Goal: Information Seeking & Learning: Learn about a topic

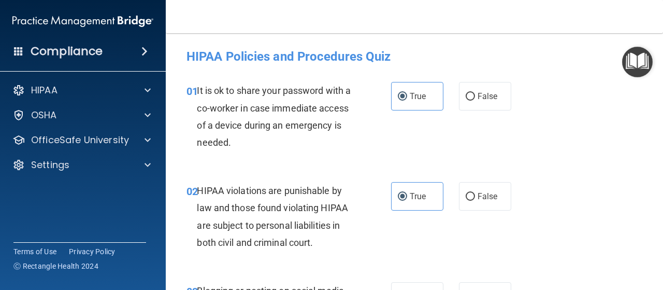
scroll to position [2593, 0]
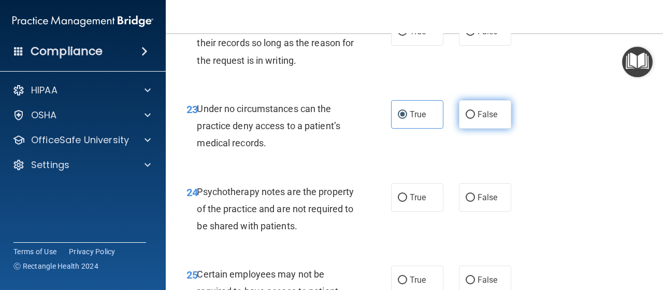
click at [485, 119] on span "False" at bounding box center [488, 114] width 20 height 10
click at [475, 119] on input "False" at bounding box center [470, 115] width 9 height 8
radio input "true"
radio input "false"
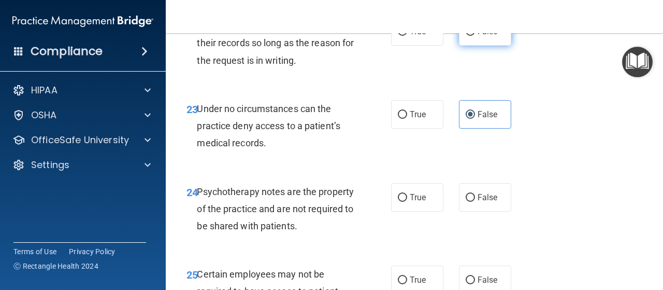
click at [494, 46] on label "False" at bounding box center [485, 31] width 52 height 28
click at [475, 36] on input "False" at bounding box center [470, 32] width 9 height 8
radio input "true"
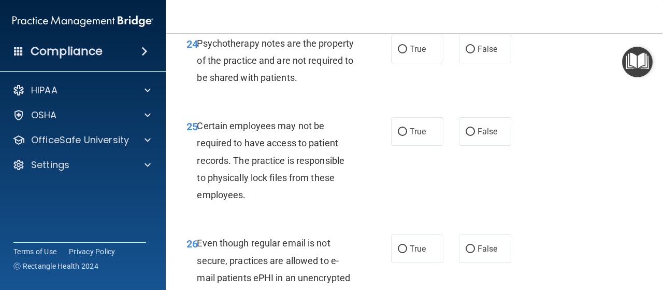
scroll to position [2758, 0]
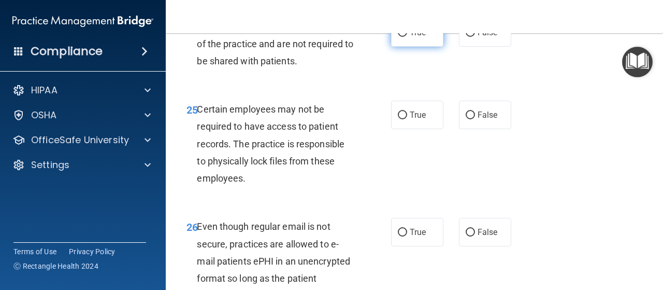
click at [398, 37] on input "True" at bounding box center [402, 33] width 9 height 8
radio input "true"
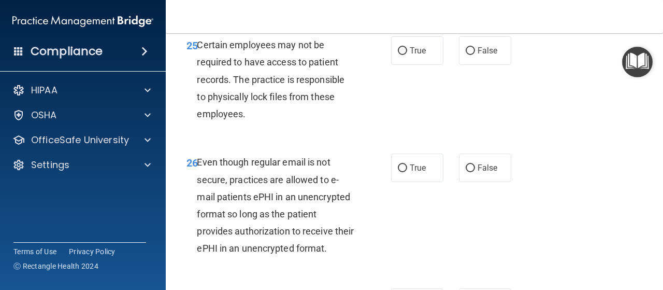
scroll to position [2823, 0]
click at [402, 54] on input "True" at bounding box center [402, 51] width 9 height 8
radio input "true"
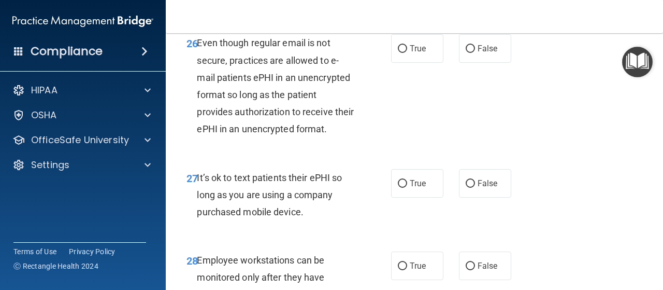
scroll to position [2949, 0]
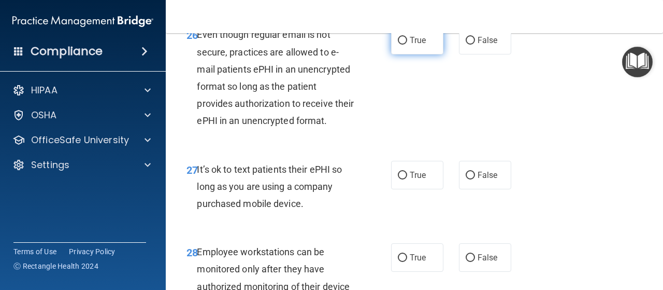
click at [401, 45] on input "True" at bounding box center [402, 41] width 9 height 8
radio input "true"
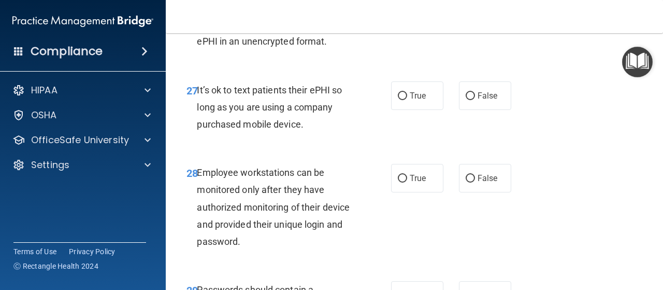
scroll to position [3028, 0]
click at [481, 101] on span "False" at bounding box center [488, 96] width 20 height 10
click at [475, 100] on input "False" at bounding box center [470, 97] width 9 height 8
radio input "true"
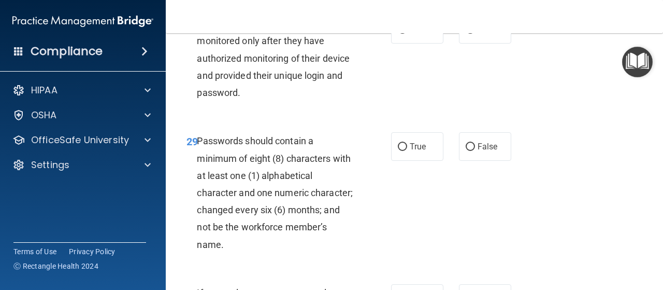
scroll to position [3176, 0]
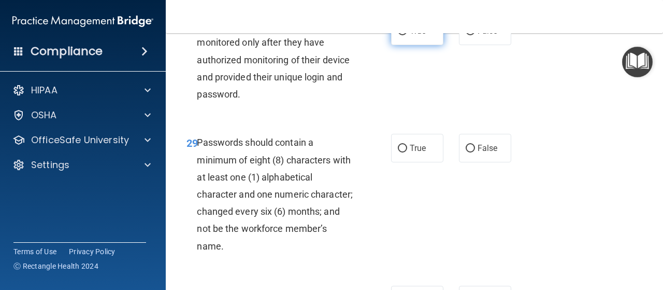
click at [398, 35] on input "True" at bounding box center [402, 31] width 9 height 8
radio input "true"
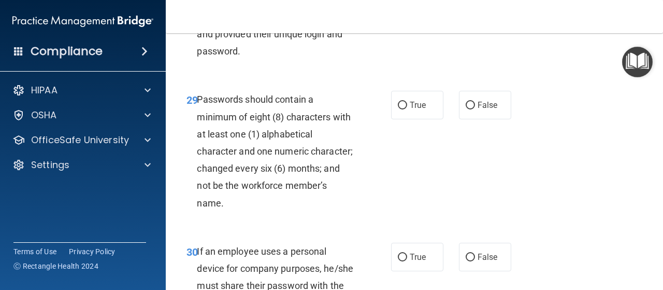
scroll to position [3219, 0]
radio input "true"
radio input "false"
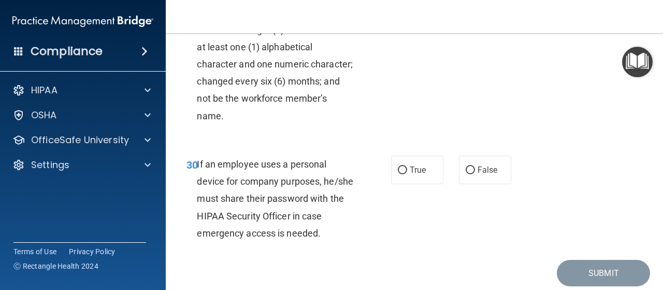
scroll to position [3306, 0]
click at [417, 23] on span "True" at bounding box center [418, 18] width 16 height 10
click at [407, 22] on input "True" at bounding box center [402, 19] width 9 height 8
radio input "true"
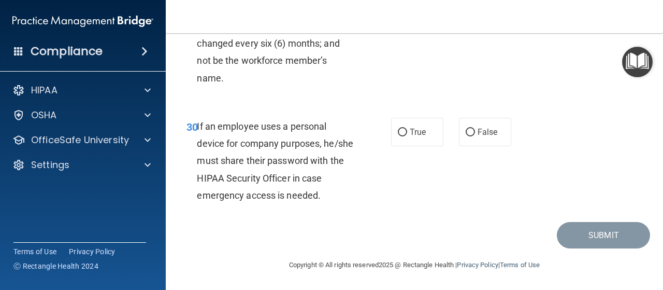
scroll to position [3412, 0]
click at [485, 133] on span "False" at bounding box center [488, 132] width 20 height 10
click at [475, 133] on input "False" at bounding box center [470, 132] width 9 height 8
radio input "true"
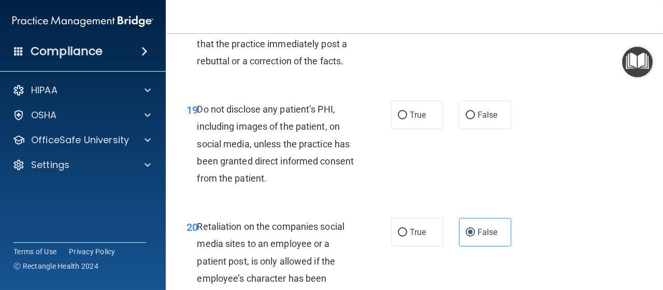
scroll to position [2176, 0]
click at [401, 119] on input "True" at bounding box center [402, 115] width 9 height 8
radio input "true"
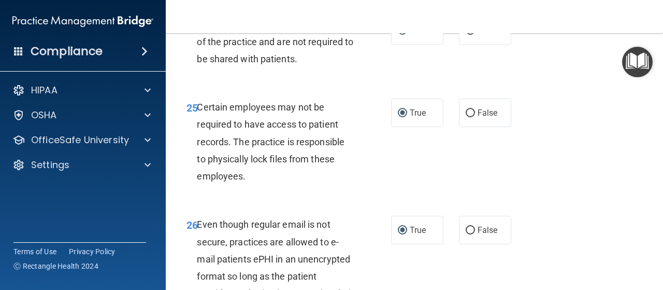
scroll to position [3412, 0]
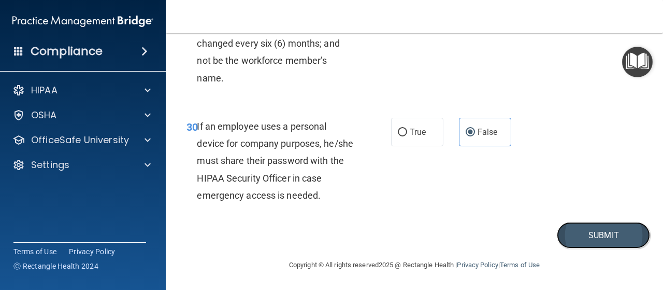
click at [581, 241] on button "Submit" at bounding box center [603, 235] width 93 height 26
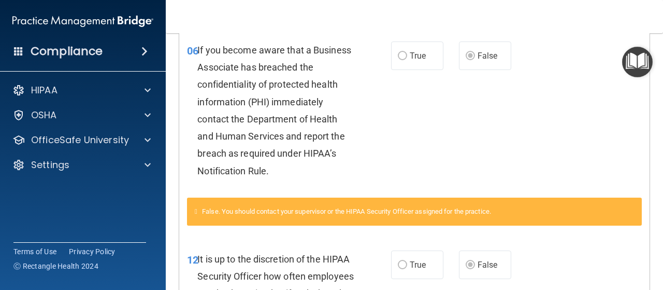
scroll to position [579, 0]
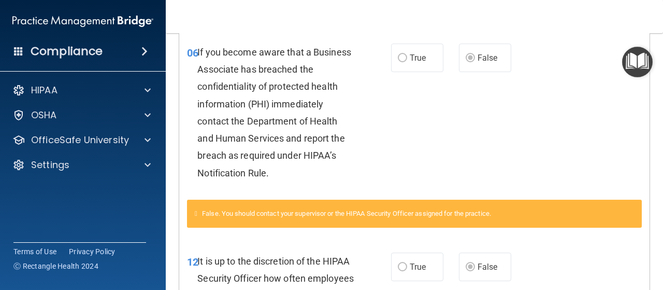
click at [521, 172] on div "06 If you become aware that a Business Associate has breached the confidentiali…" at bounding box center [414, 115] width 470 height 169
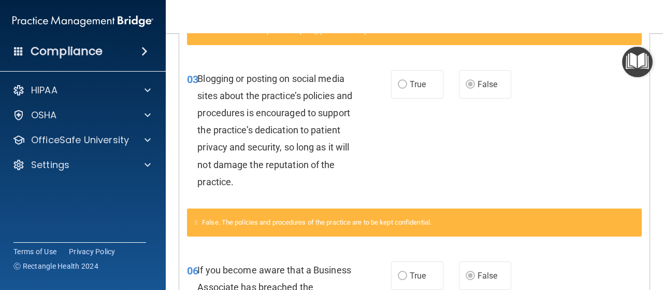
scroll to position [0, 0]
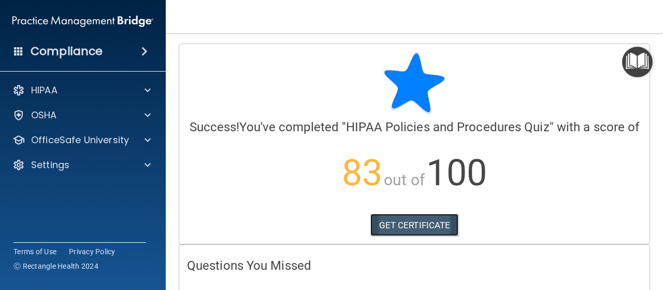
click at [430, 234] on link "GET CERTIFICATE" at bounding box center [414, 224] width 89 height 23
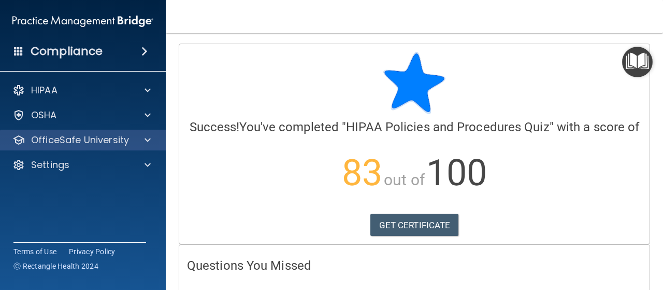
click at [125, 146] on div "OfficeSafe University" at bounding box center [83, 139] width 166 height 21
click at [147, 141] on span at bounding box center [148, 140] width 6 height 12
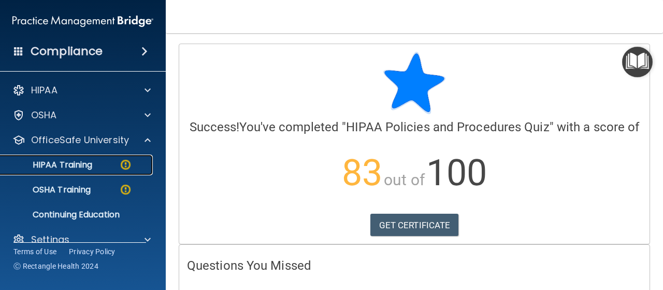
click at [121, 163] on img at bounding box center [125, 164] width 13 height 13
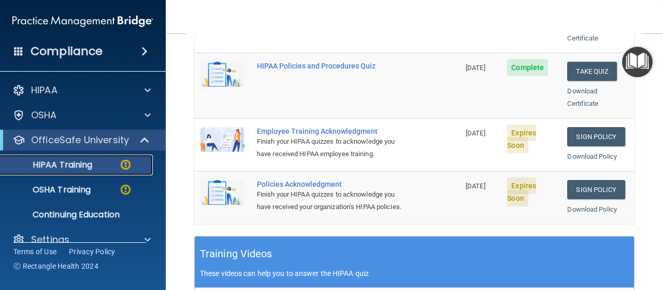
scroll to position [269, 0]
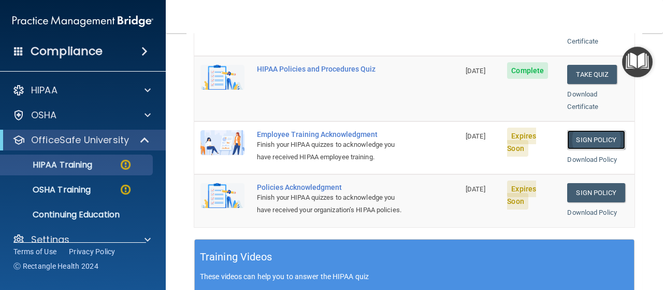
click at [589, 130] on link "Sign Policy" at bounding box center [595, 139] width 57 height 19
click at [579, 183] on link "Sign Policy" at bounding box center [595, 192] width 57 height 19
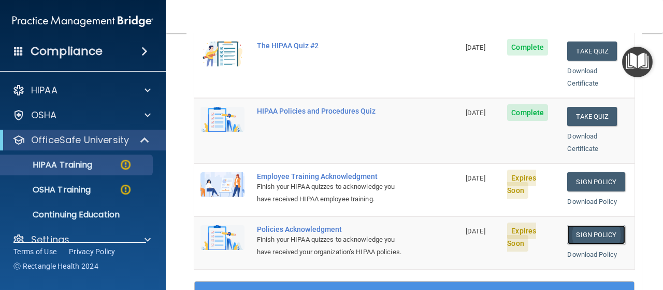
scroll to position [216, 0]
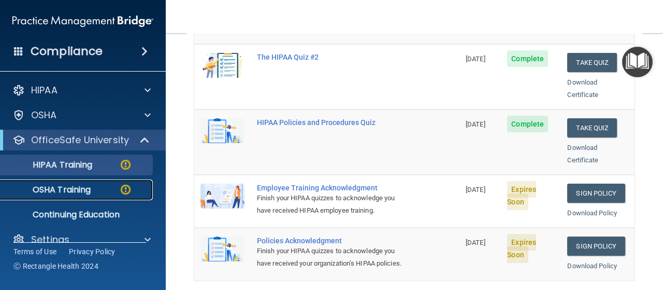
click at [57, 194] on p "OSHA Training" at bounding box center [49, 189] width 84 height 10
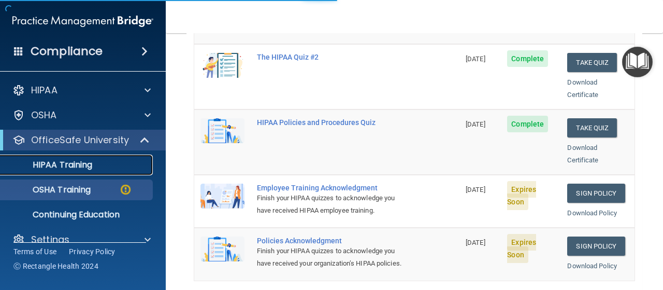
click at [61, 170] on link "HIPAA Training" at bounding box center [71, 164] width 163 height 21
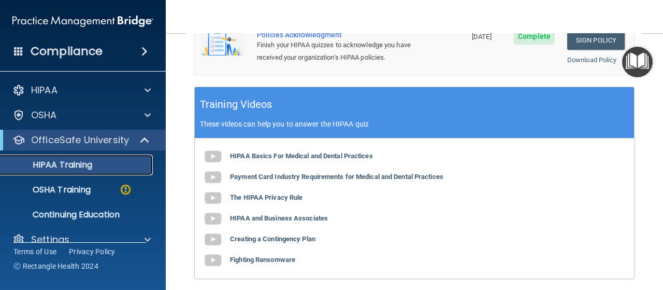
scroll to position [421, 0]
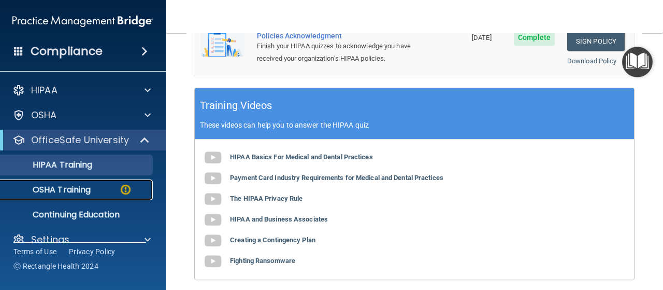
click at [41, 197] on link "OSHA Training" at bounding box center [71, 189] width 163 height 21
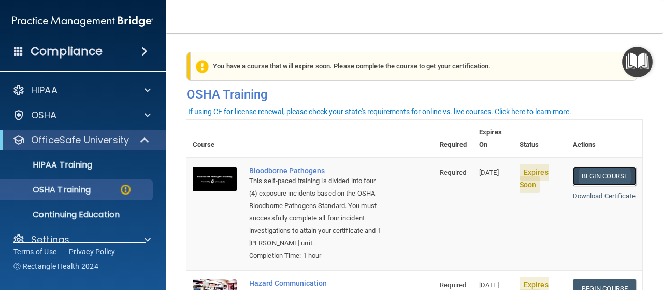
click at [616, 167] on link "Begin Course" at bounding box center [604, 175] width 63 height 19
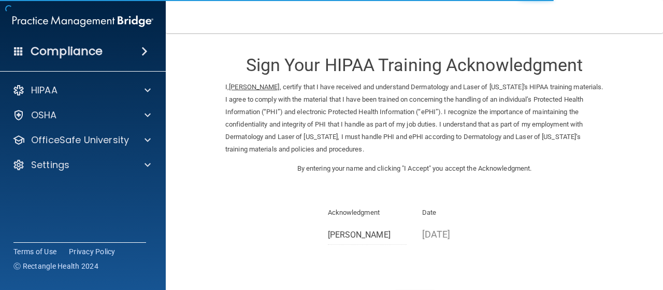
scroll to position [85, 0]
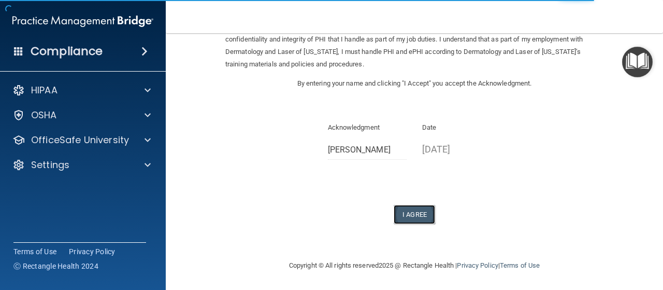
click at [422, 214] on button "I Agree" at bounding box center [414, 214] width 41 height 19
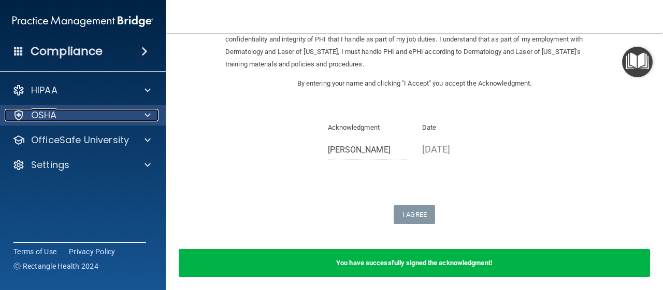
click at [59, 117] on div "OSHA" at bounding box center [69, 115] width 128 height 12
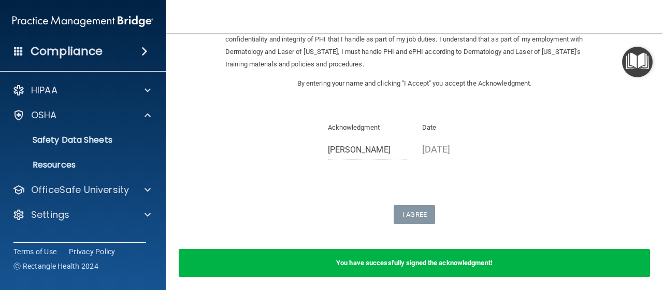
click at [210, 89] on form "Sign Your HIPAA Training Acknowledgment I, Marilyn Zabielinski , certify that I…" at bounding box center [414, 124] width 456 height 330
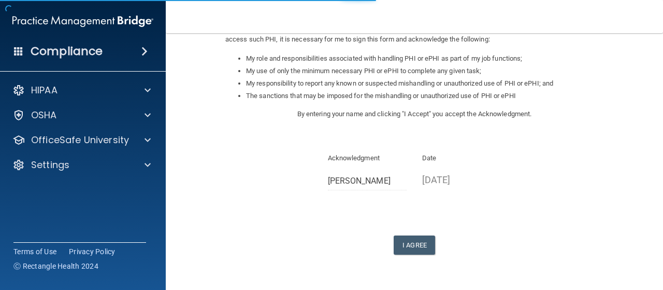
scroll to position [184, 0]
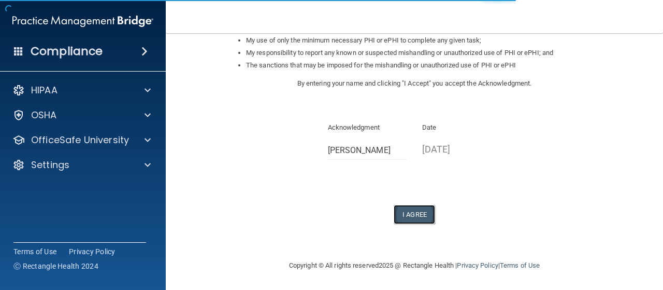
click at [401, 215] on button "I Agree" at bounding box center [414, 214] width 41 height 19
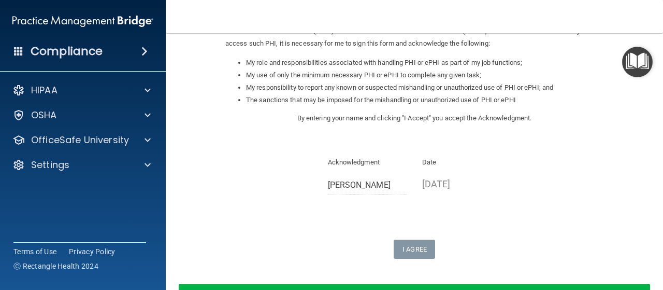
scroll to position [225, 0]
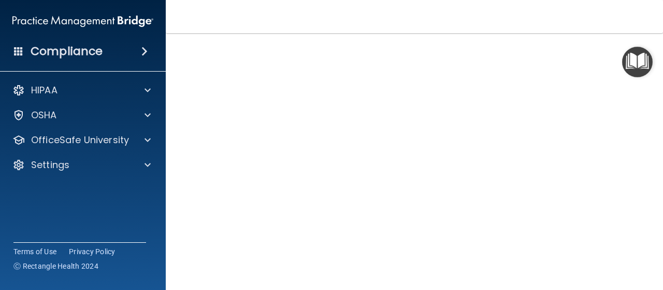
scroll to position [60, 0]
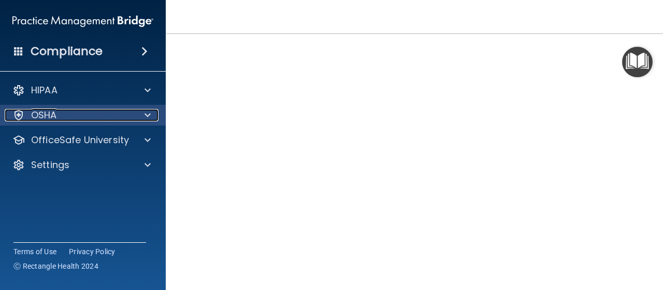
click at [48, 119] on p "OSHA" at bounding box center [44, 115] width 26 height 12
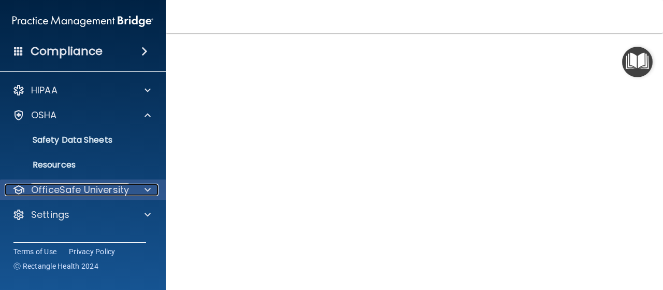
click at [61, 192] on p "OfficeSafe University" at bounding box center [80, 189] width 98 height 12
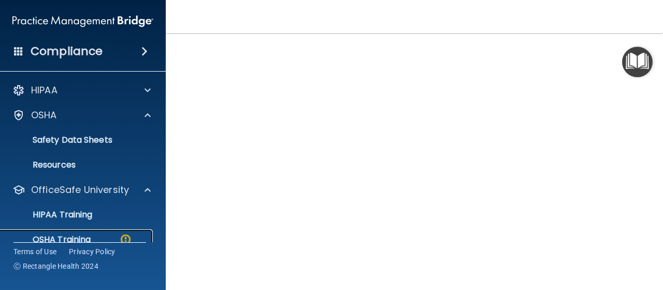
click at [52, 240] on p "OSHA Training" at bounding box center [49, 239] width 84 height 10
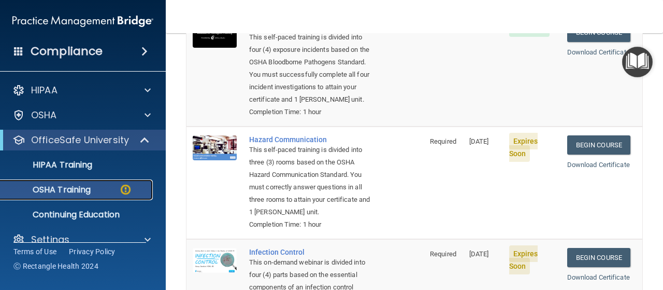
scroll to position [150, 0]
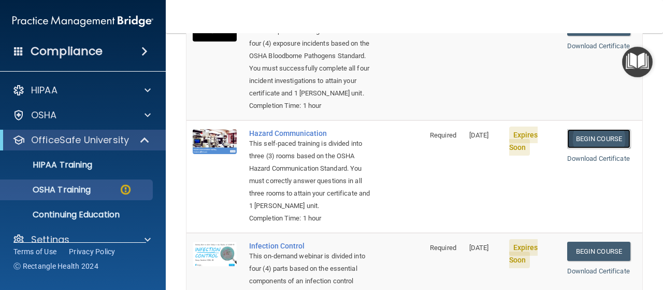
click at [585, 143] on link "Begin Course" at bounding box center [598, 138] width 63 height 19
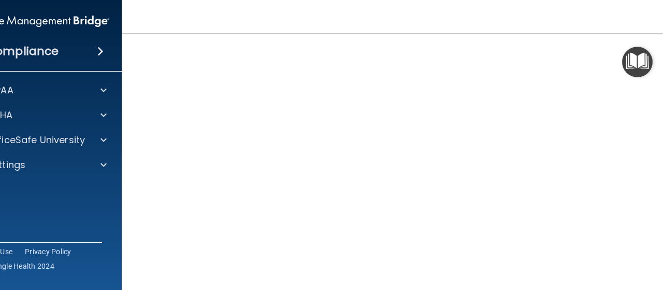
scroll to position [117, 0]
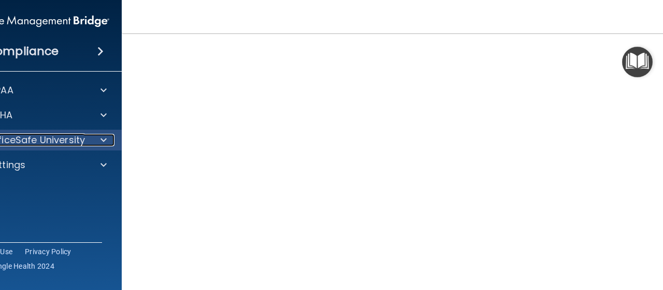
click at [26, 141] on p "OfficeSafe University" at bounding box center [36, 140] width 98 height 12
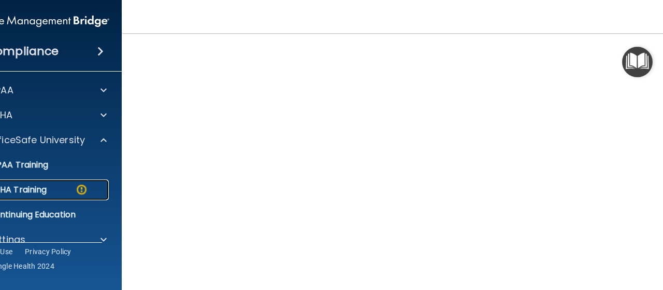
click at [21, 196] on link "OSHA Training" at bounding box center [27, 189] width 163 height 21
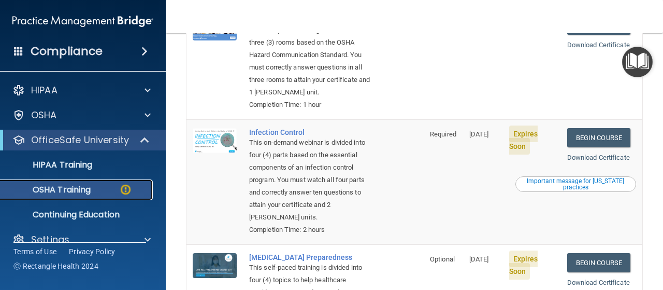
scroll to position [268, 0]
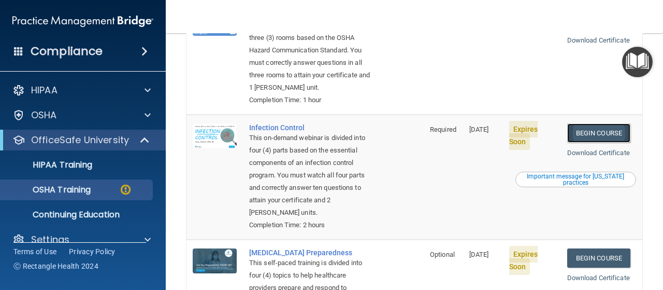
click at [596, 142] on link "Begin Course" at bounding box center [598, 132] width 63 height 19
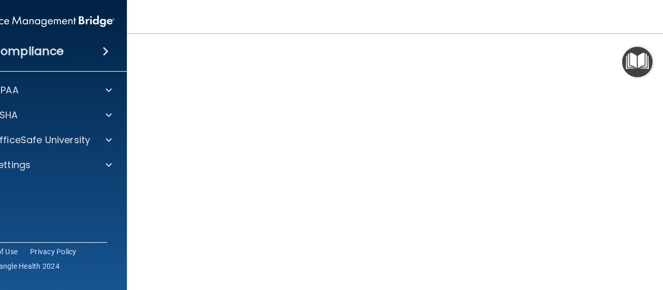
scroll to position [57, 0]
click at [156, 24] on nav "Toggle navigation [PERSON_NAME] [EMAIL_ADDRESS][DOMAIN_NAME] Manage My Enterpri…" at bounding box center [414, 16] width 575 height 33
